Goal: Check status: Check status

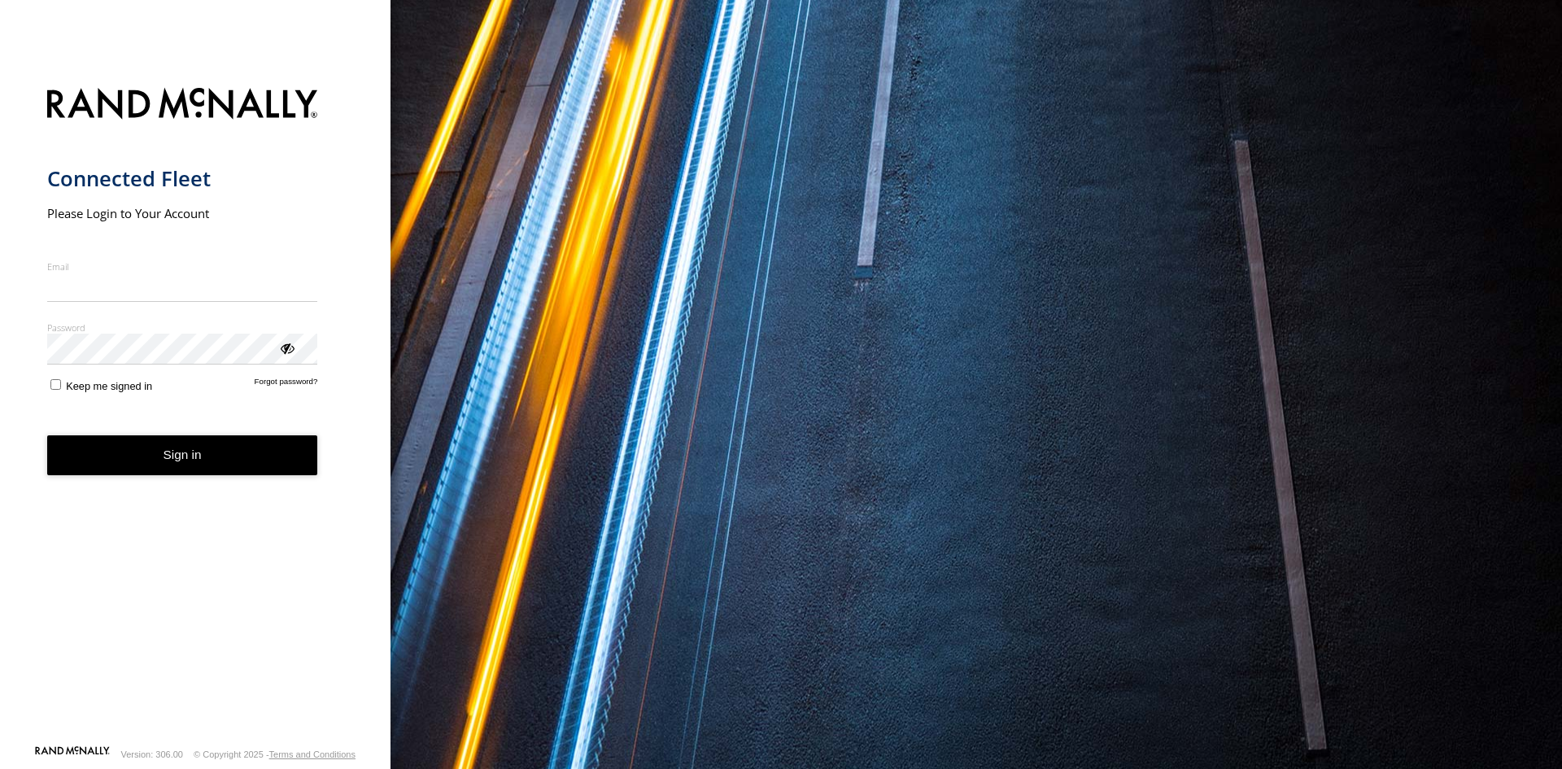
type input "**********"
click at [176, 470] on button "Sign in" at bounding box center [182, 455] width 271 height 40
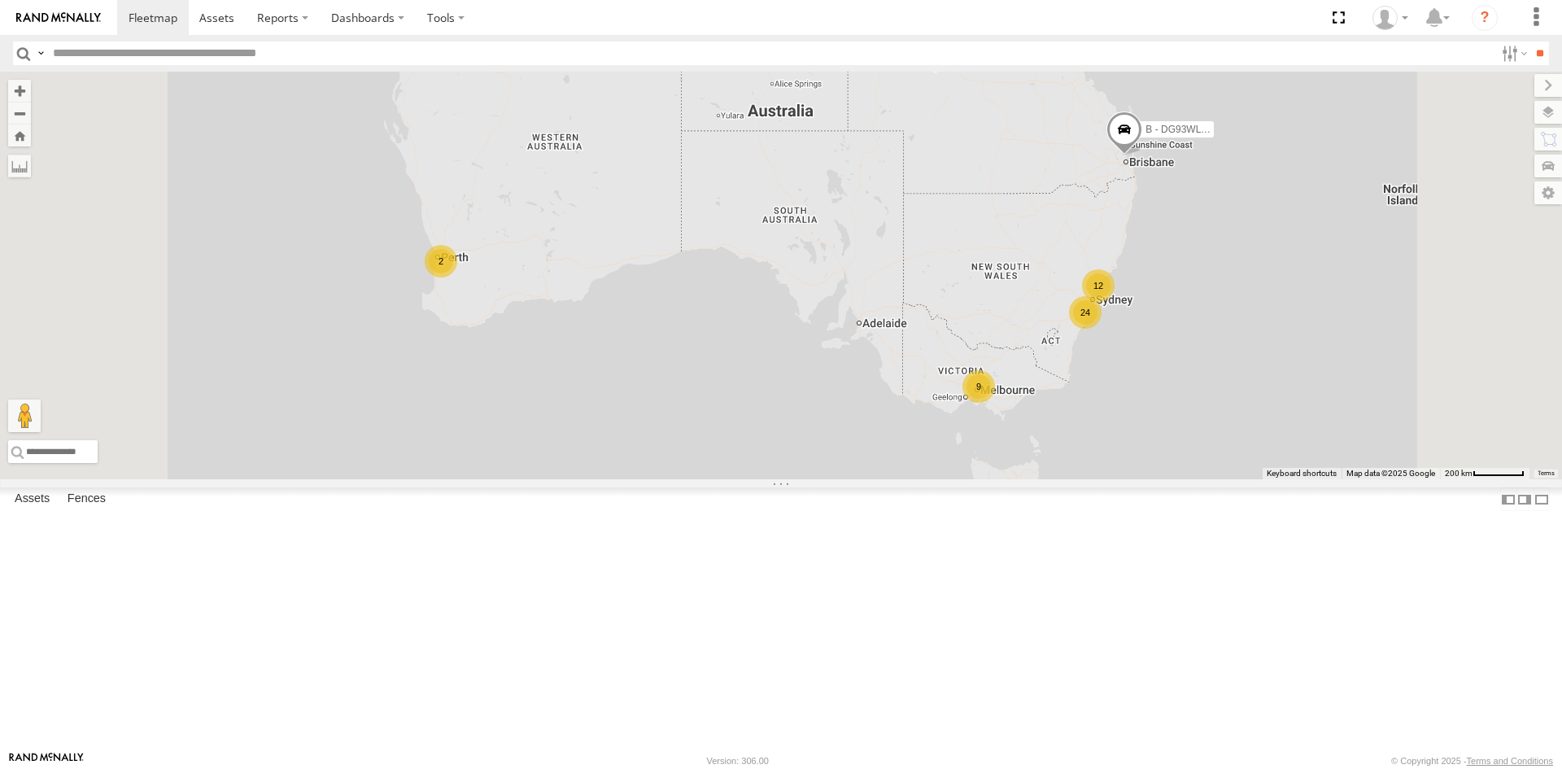
click at [1115, 302] on div "12" at bounding box center [1098, 285] width 33 height 33
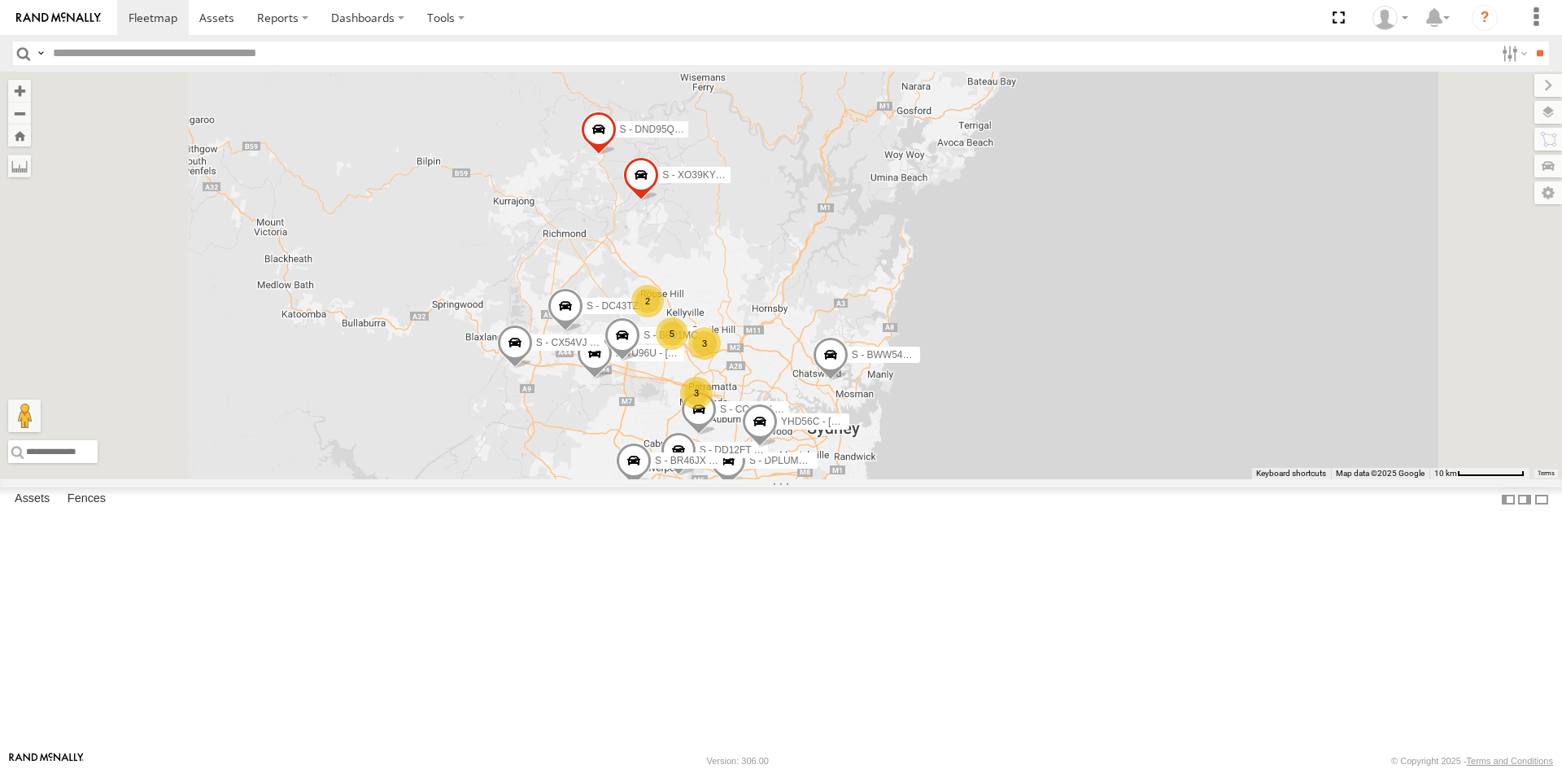
drag, startPoint x: 710, startPoint y: 532, endPoint x: 754, endPoint y: 413, distance: 127.2
click at [754, 413] on div "B - DG93WL - [PERSON_NAME] S - CQ32LY - [PERSON_NAME] 2 C - DTL91S - [PERSON_NA…" at bounding box center [781, 276] width 1562 height 408
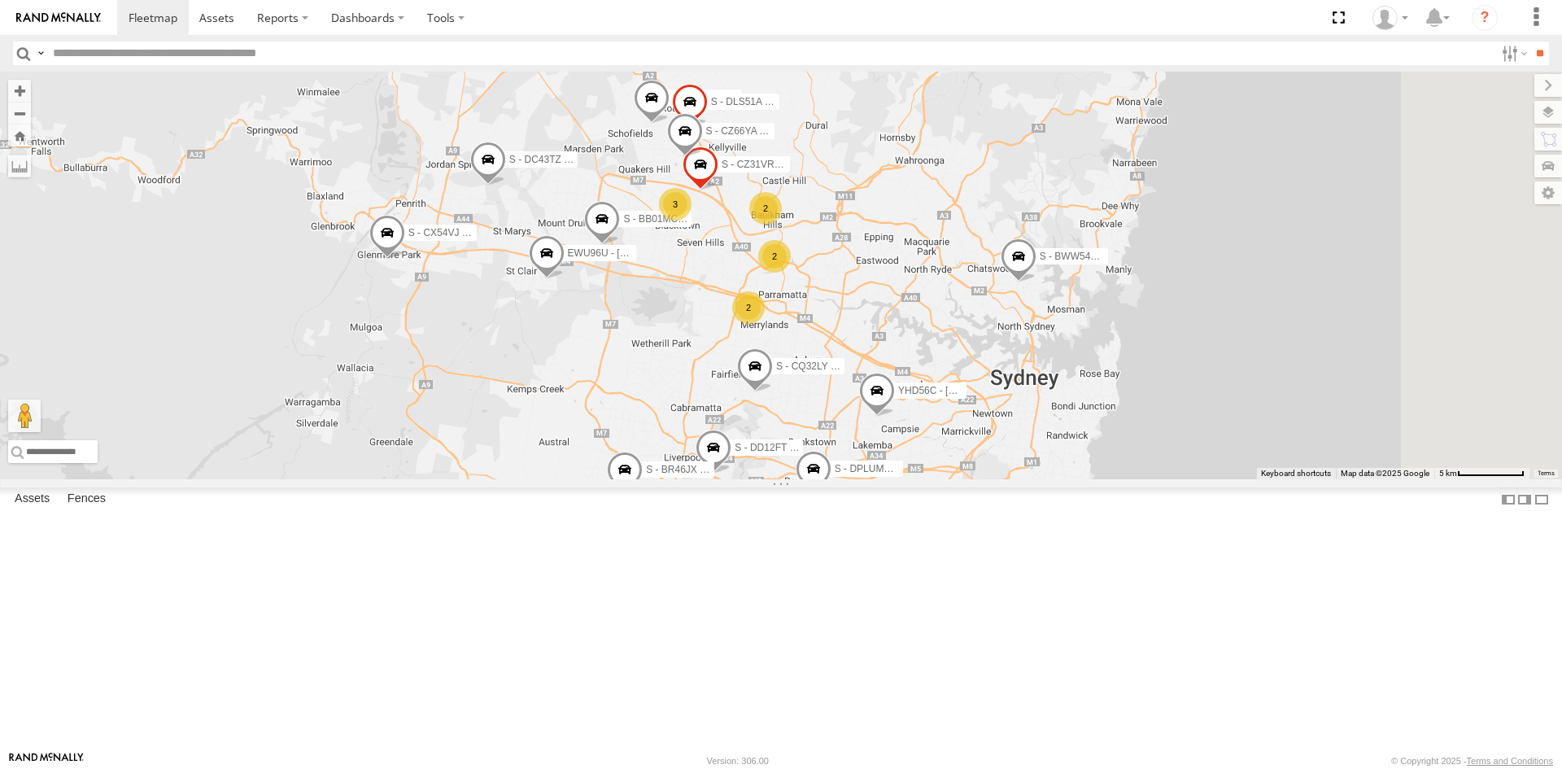
drag, startPoint x: 898, startPoint y: 568, endPoint x: 828, endPoint y: 402, distance: 180.2
click at [828, 402] on div "B - DG93WL - Josh Fahd S - CQ32LY - Vincent Lanosga C - DTL91S - Sal Tomas S - …" at bounding box center [781, 276] width 1562 height 408
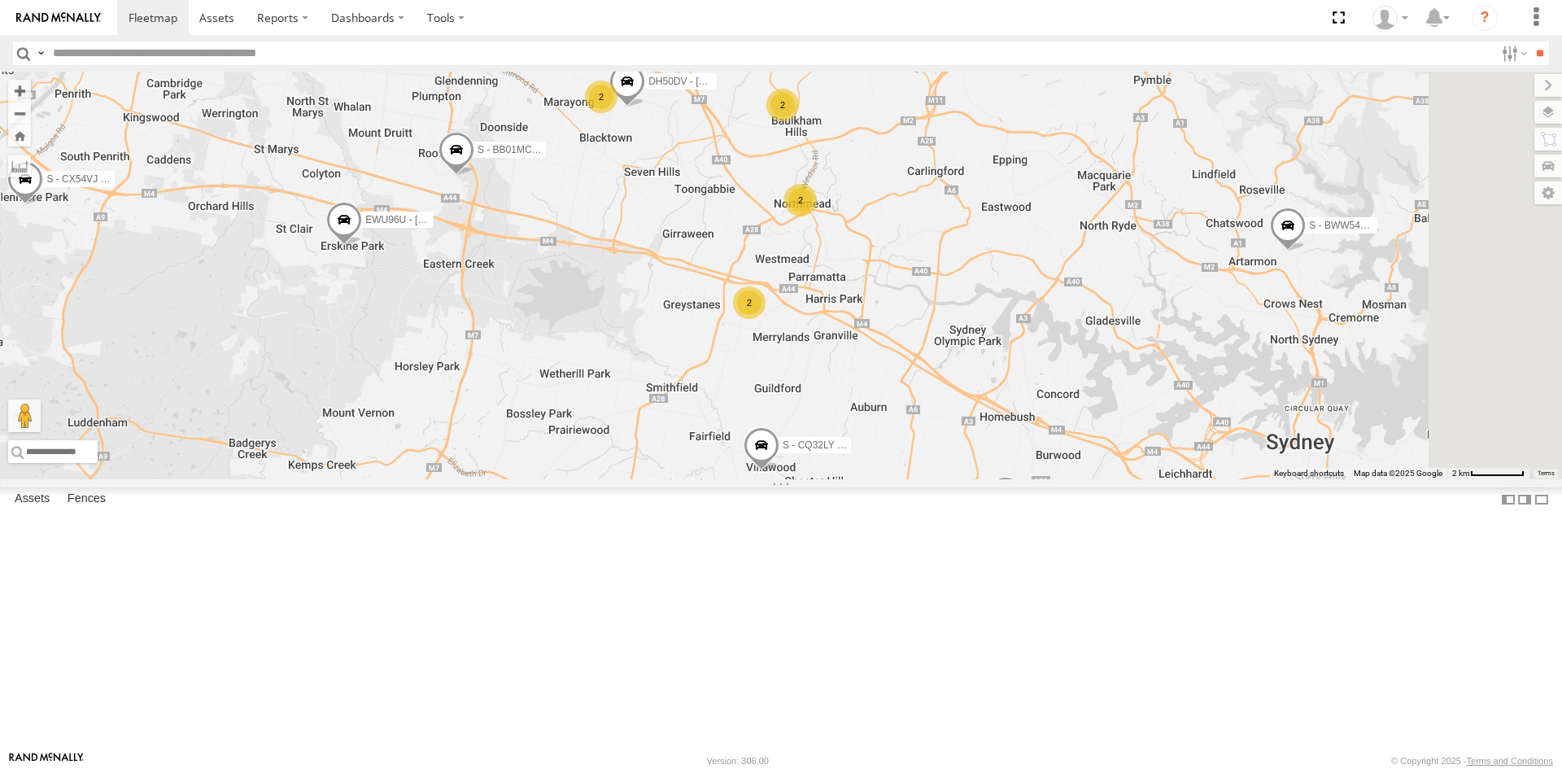
drag, startPoint x: 1003, startPoint y: 327, endPoint x: 966, endPoint y: 320, distance: 38.1
click at [966, 320] on div "B - DG93WL - Josh Fahd S - CQ32LY - Vincent Lanosga C - DTL91S - Sal Tomas S - …" at bounding box center [781, 276] width 1562 height 408
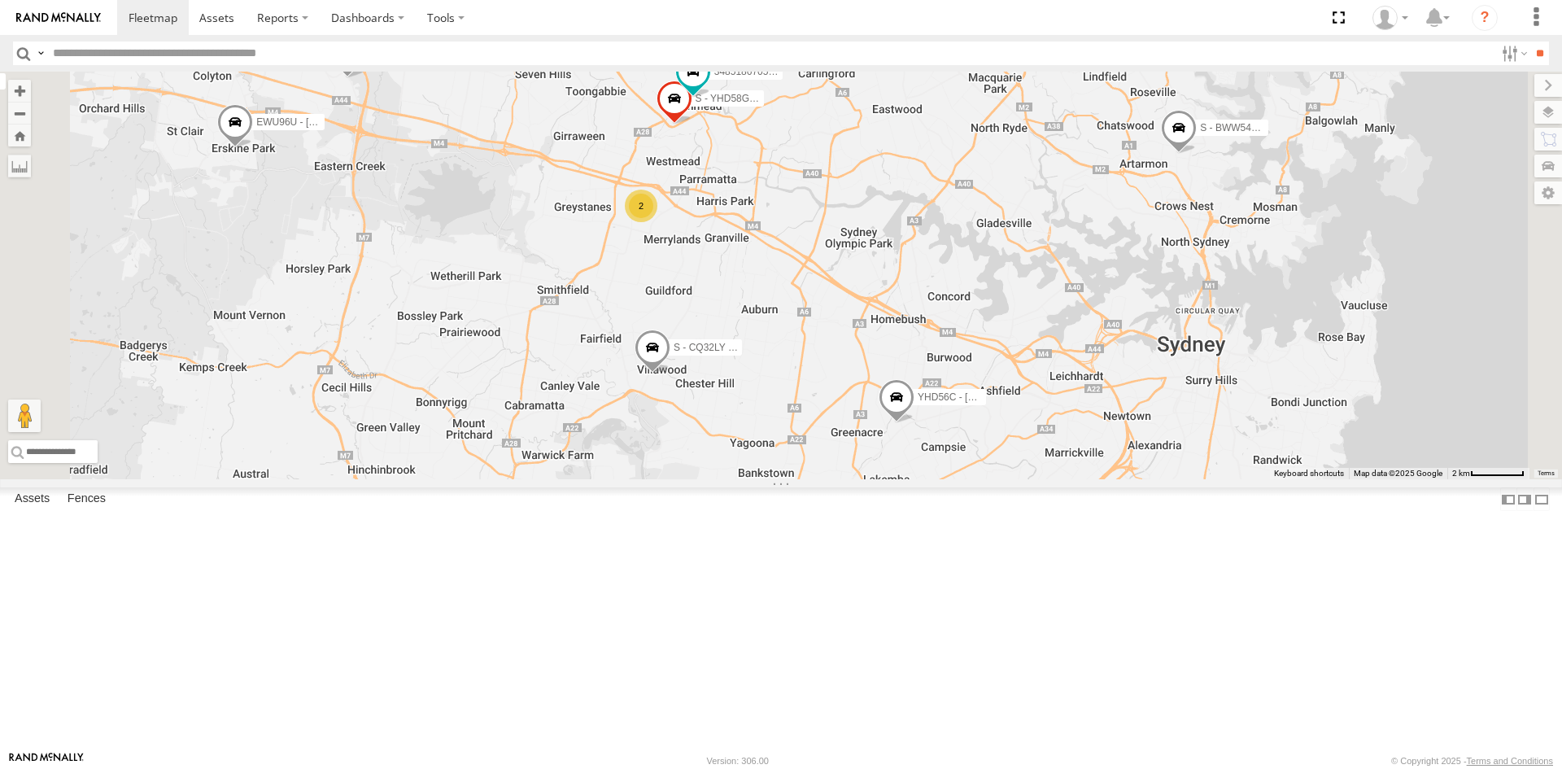
drag, startPoint x: 908, startPoint y: 573, endPoint x: 969, endPoint y: 488, distance: 104.3
click at [969, 479] on div "B - DG93WL - Josh Fahd S - CQ32LY - Vincent Lanosga C - DTL91S - Sal Tomas S - …" at bounding box center [781, 276] width 1562 height 408
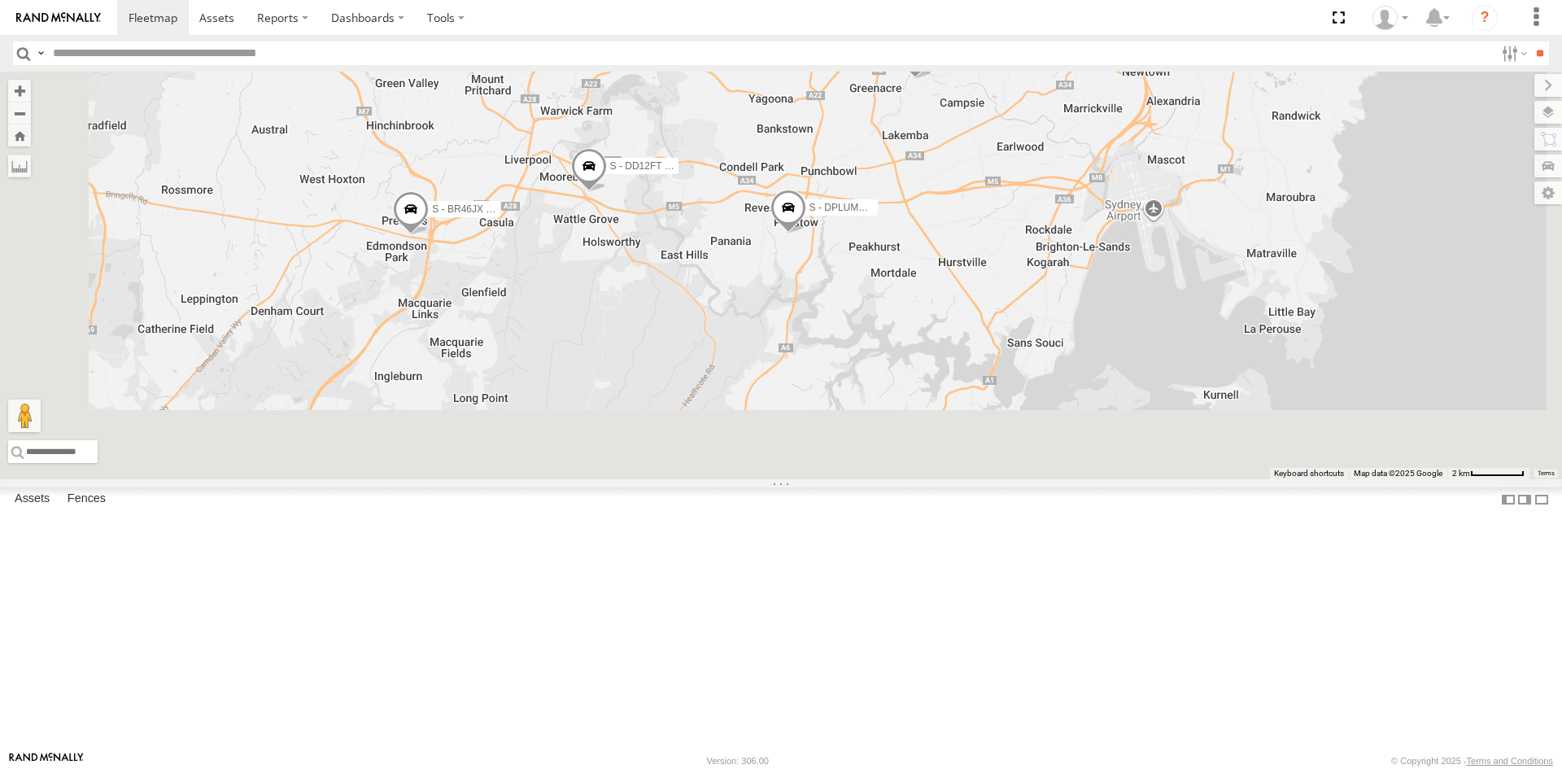
drag, startPoint x: 738, startPoint y: 557, endPoint x: 752, endPoint y: 209, distance: 348.6
click at [752, 209] on div "B - DG93WL - Josh Fahd S - CQ32LY - Vincent Lanosga C - DTL91S - Sal Tomas S - …" at bounding box center [781, 276] width 1562 height 408
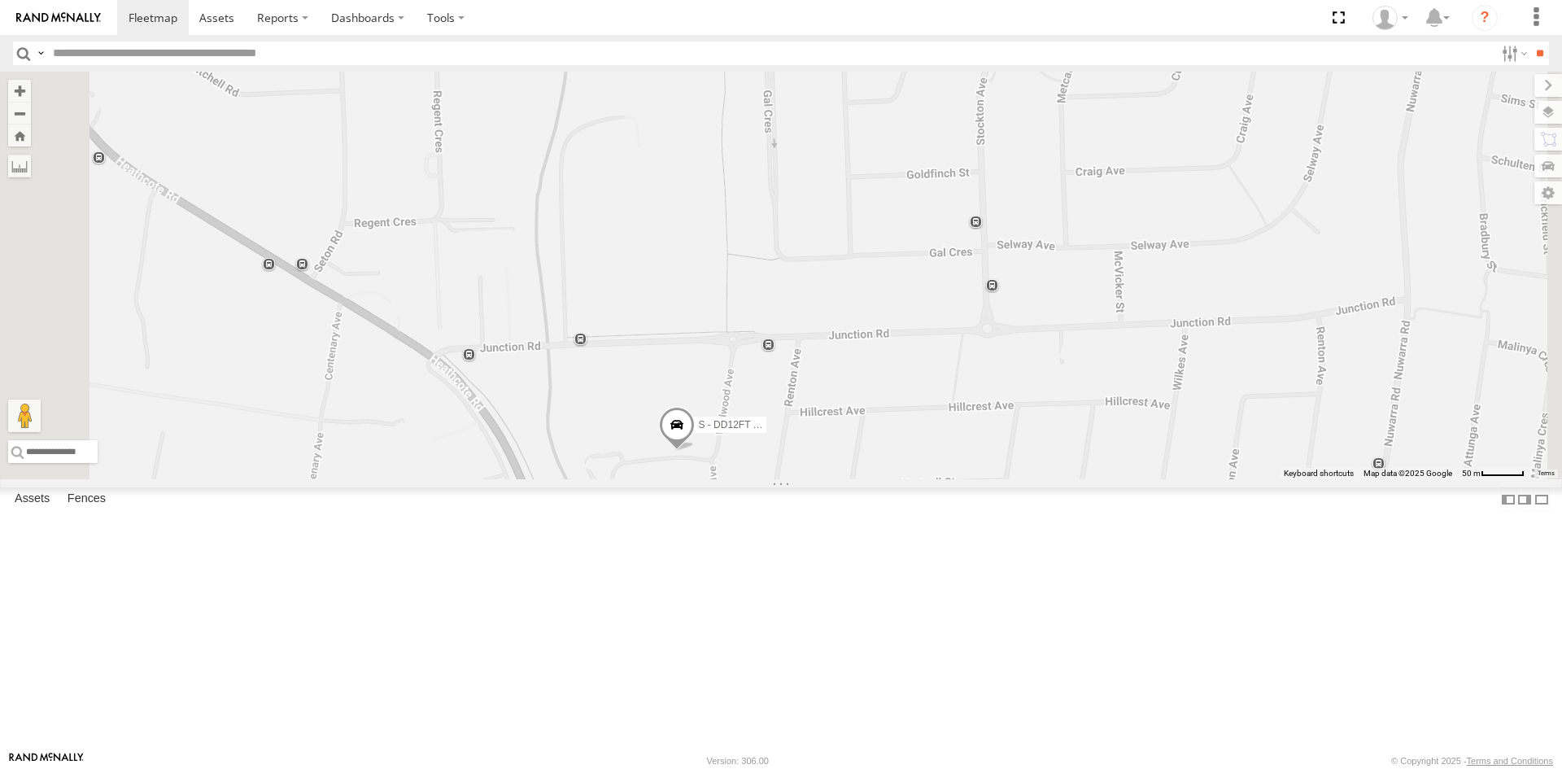
drag, startPoint x: 849, startPoint y: 500, endPoint x: 876, endPoint y: 292, distance: 210.2
click at [876, 292] on div "B - DG93WL - Josh Fahd S - CQ32LY - Vincent Lanosga C - DTL91S - Sal Tomas S - …" at bounding box center [781, 276] width 1562 height 408
